Goal: Task Accomplishment & Management: Manage account settings

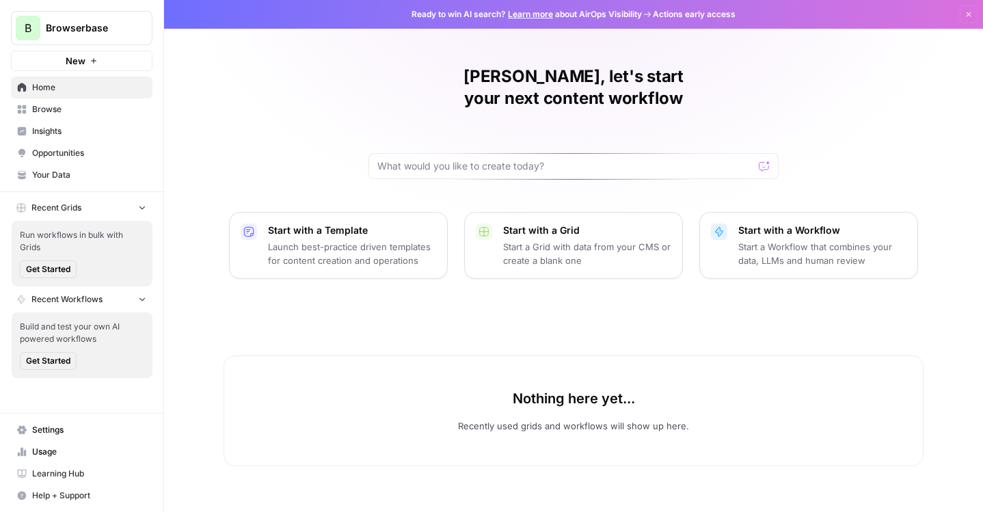
click at [146, 21] on icon "Workspace: Browserbase" at bounding box center [141, 28] width 14 height 14
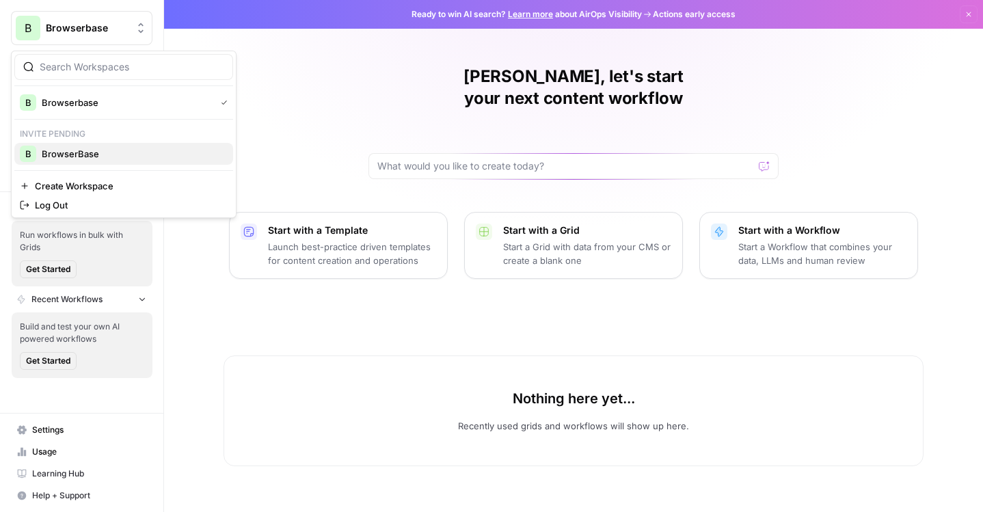
click at [100, 153] on span "BrowserBase" at bounding box center [132, 154] width 180 height 14
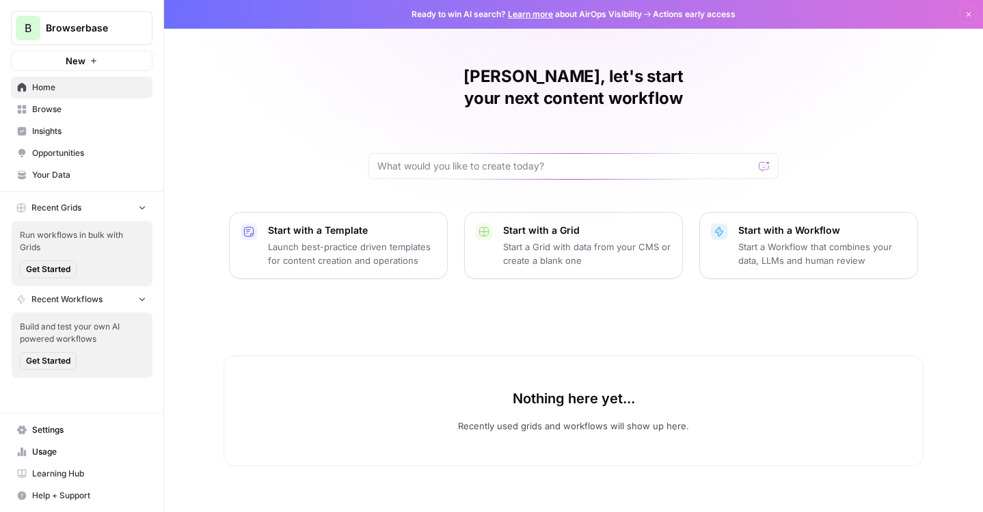
click at [68, 429] on span "Settings" at bounding box center [89, 430] width 114 height 12
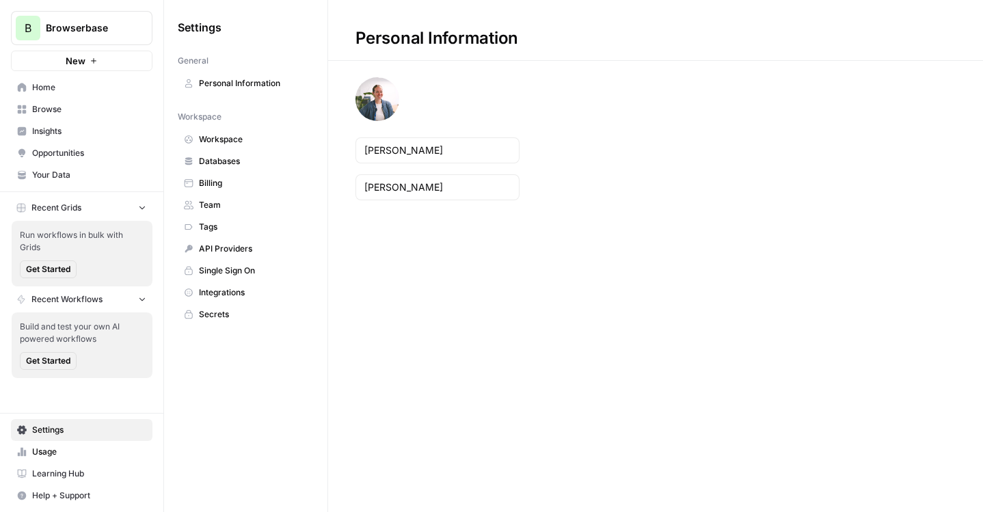
click at [243, 139] on span "Workspace" at bounding box center [253, 139] width 109 height 12
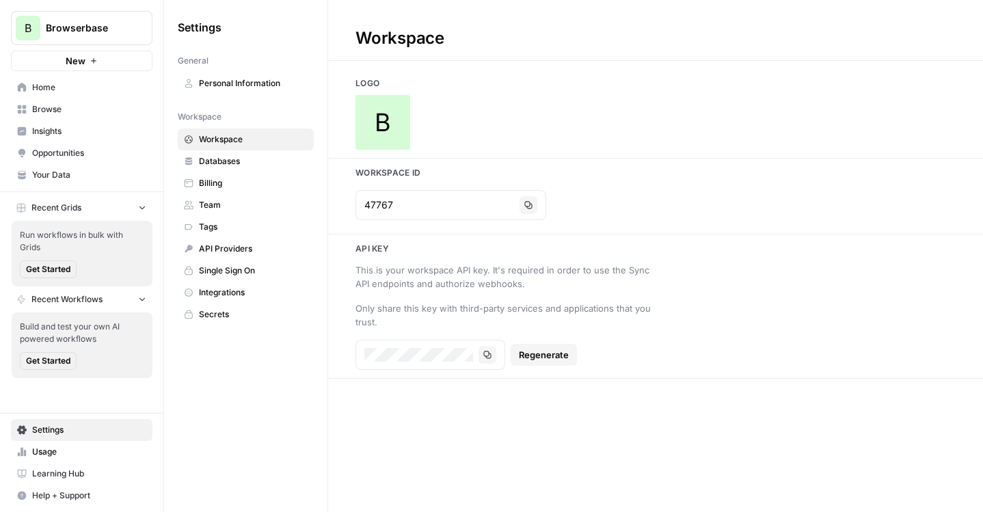
click at [243, 72] on link "Personal Information" at bounding box center [246, 83] width 136 height 22
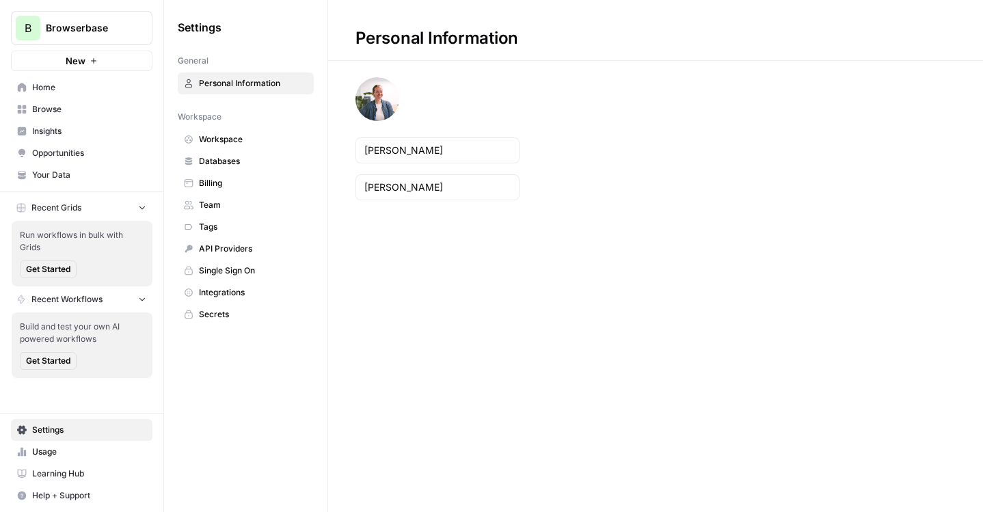
click at [122, 29] on span "Browserbase" at bounding box center [87, 28] width 83 height 14
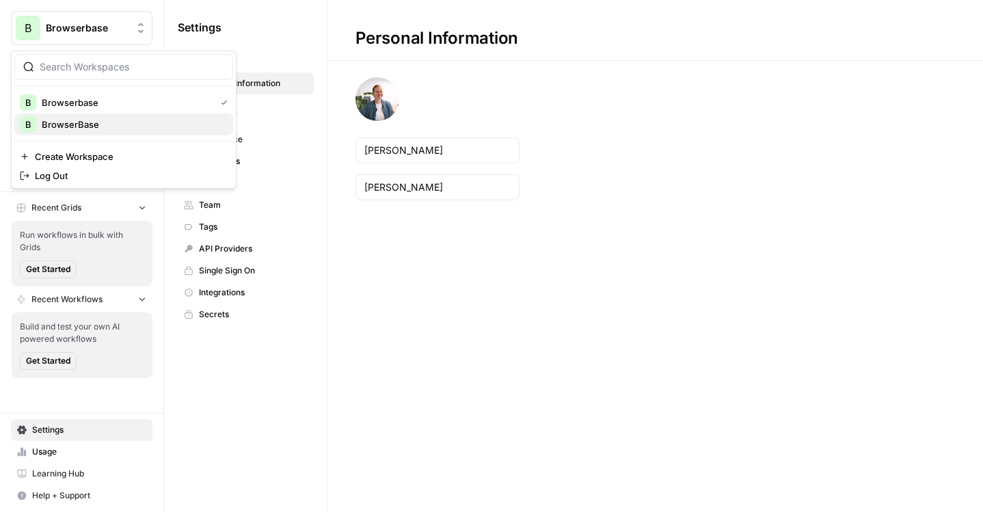
click at [90, 122] on span "BrowserBase" at bounding box center [132, 125] width 180 height 14
